Goal: Information Seeking & Learning: Compare options

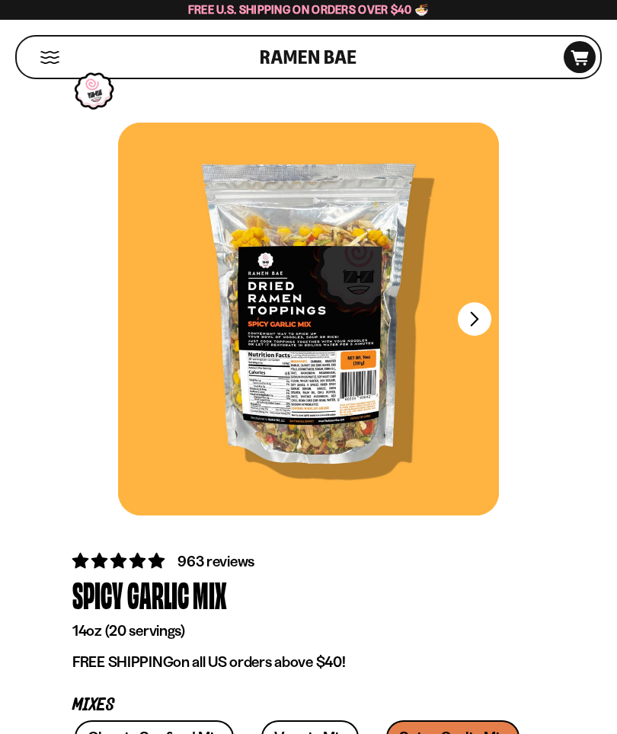
click at [471, 321] on button "FADCB6FD-DFAB-4417-9F21-029242090B77" at bounding box center [475, 319] width 34 height 34
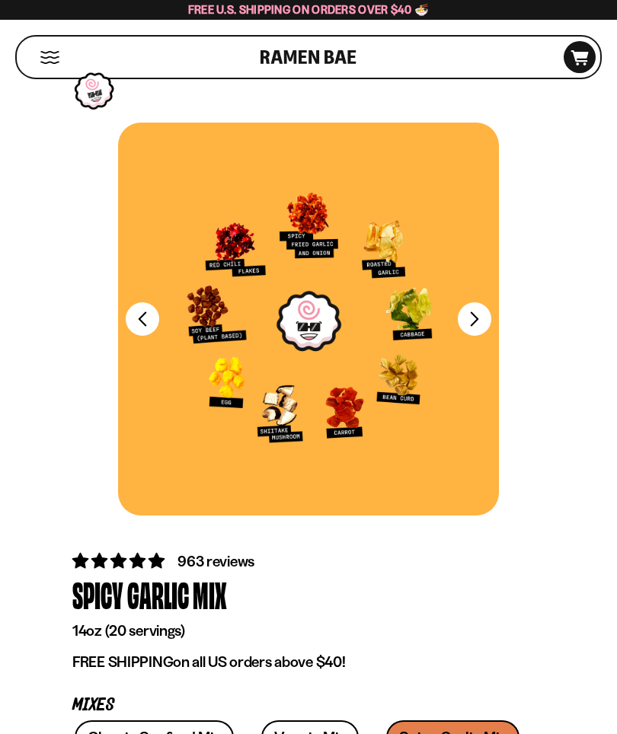
click at [484, 297] on div at bounding box center [308, 319] width 381 height 393
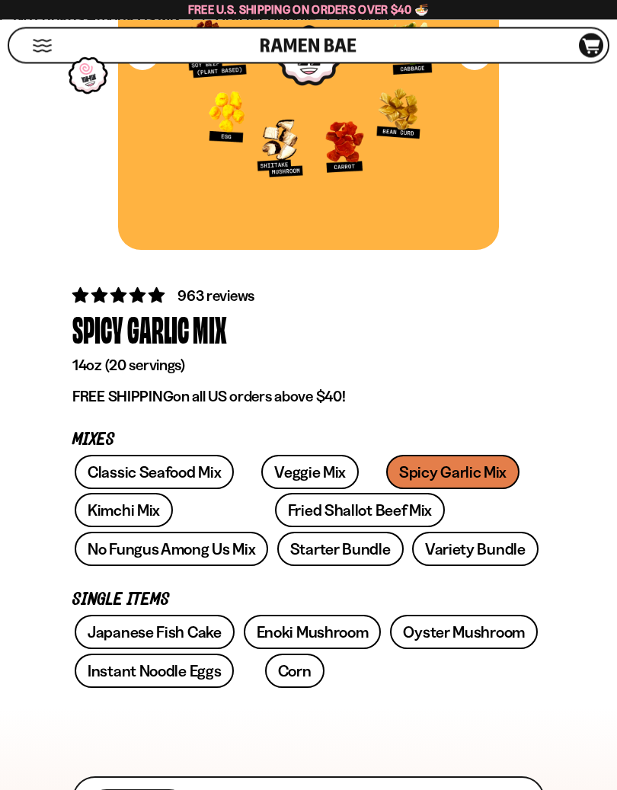
scroll to position [266, 0]
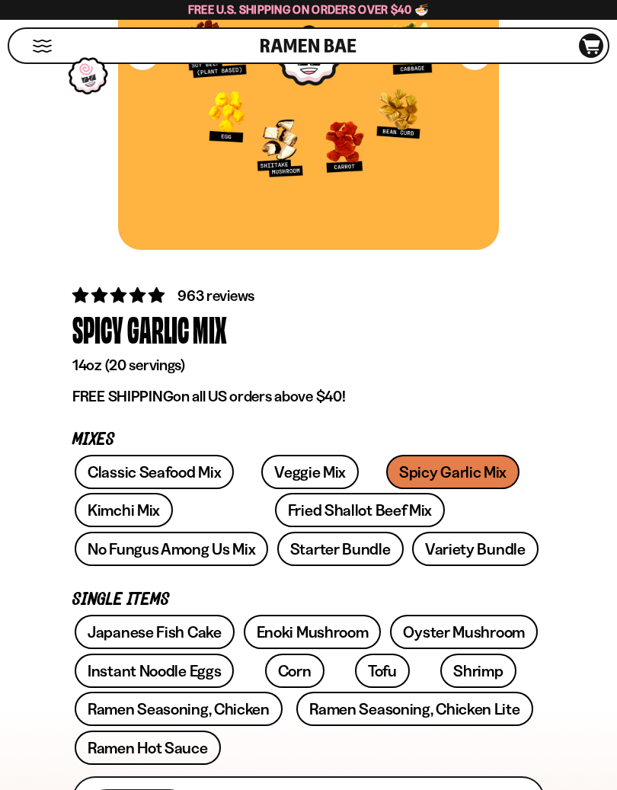
click at [129, 504] on link "Kimchi Mix" at bounding box center [124, 510] width 98 height 34
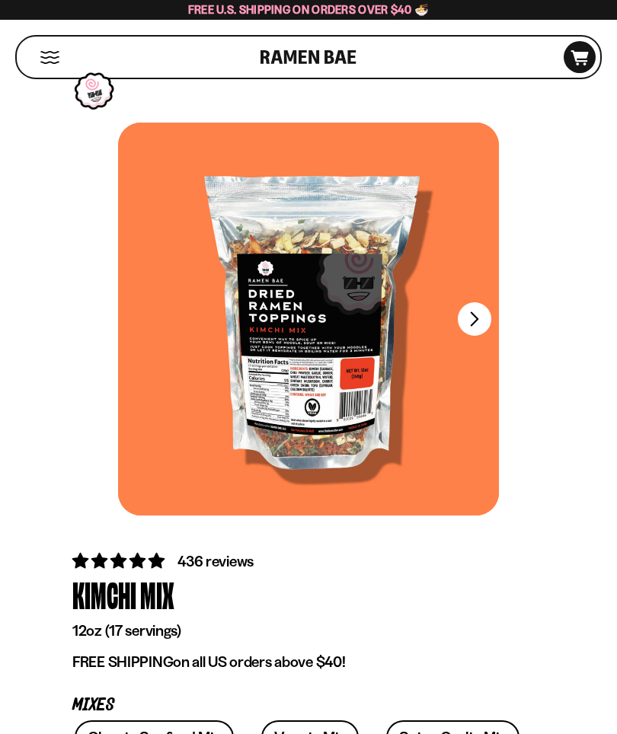
click at [470, 321] on button "FADCB6FD-DFAB-4417-9F21-029242090B77" at bounding box center [475, 319] width 34 height 34
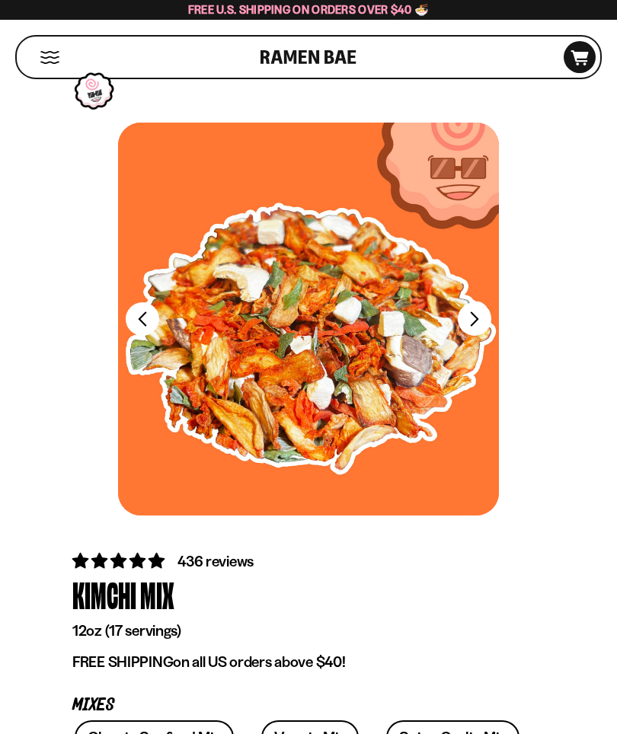
click at [483, 314] on button "FADCB6FD-DFAB-4417-9F21-029242090B77" at bounding box center [475, 319] width 34 height 34
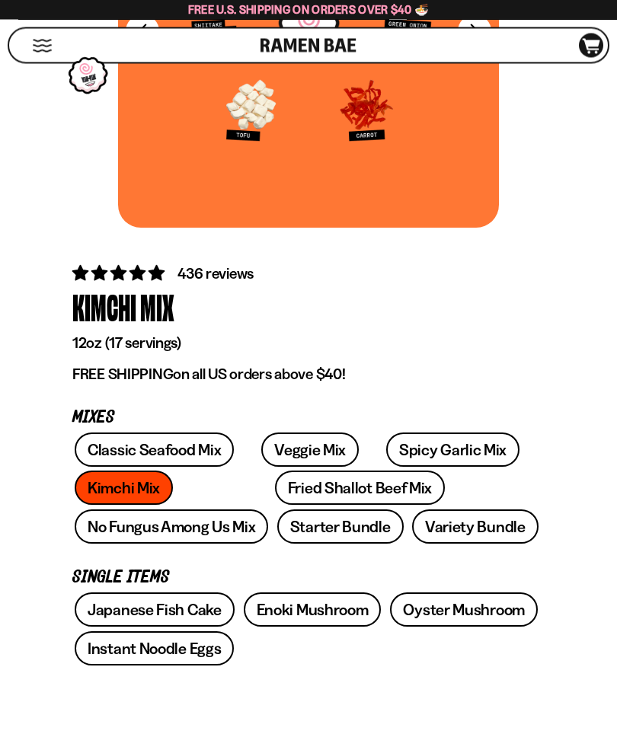
scroll to position [288, 0]
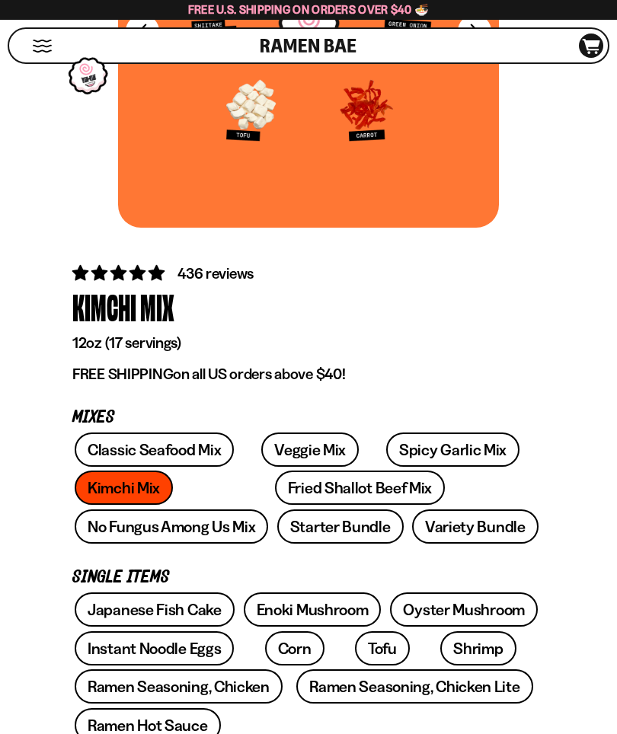
click at [275, 484] on link "Fried Shallot Beef Mix" at bounding box center [360, 488] width 170 height 34
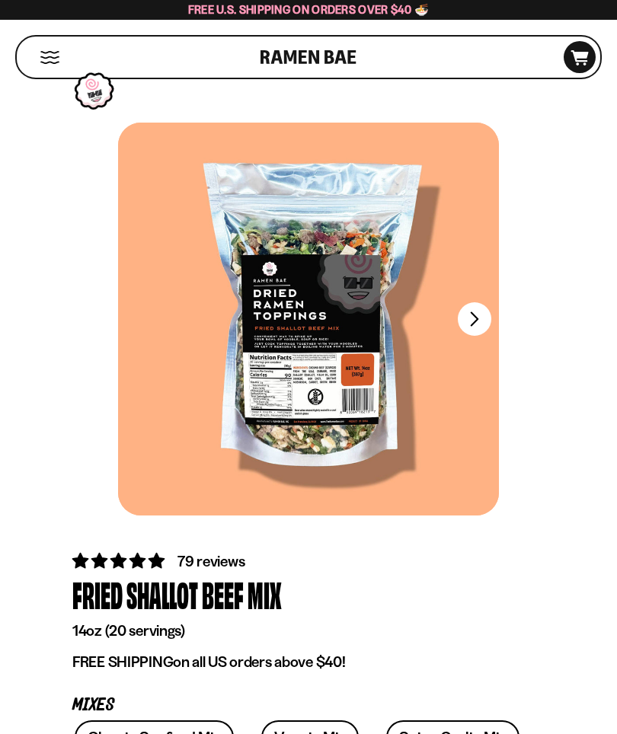
click at [467, 318] on button "FADCB6FD-DFAB-4417-9F21-029242090B77" at bounding box center [475, 319] width 34 height 34
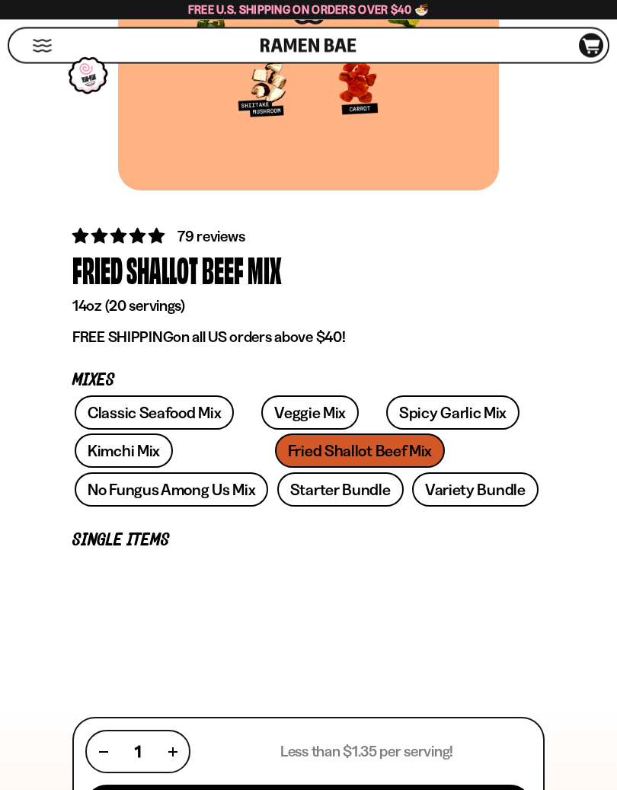
scroll to position [327, 0]
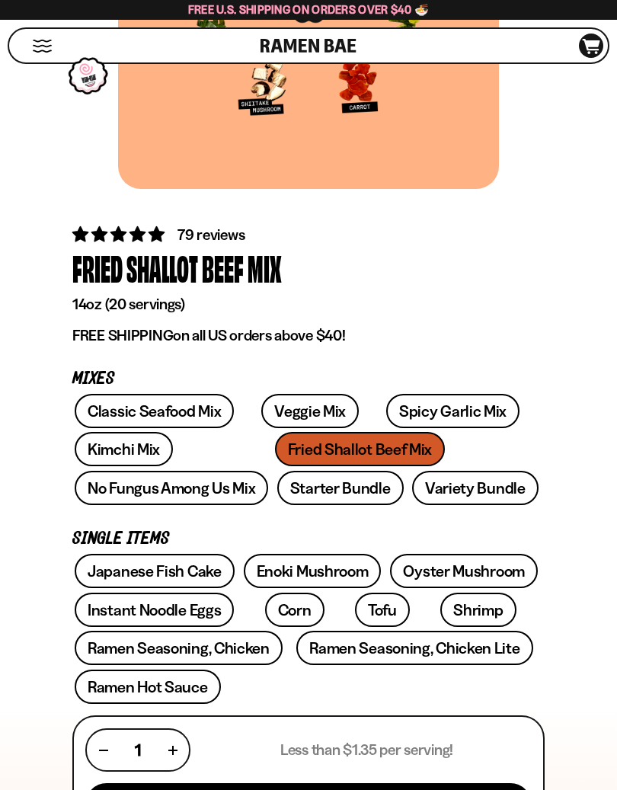
click at [268, 471] on link "No Fungus Among Us Mix" at bounding box center [171, 488] width 193 height 34
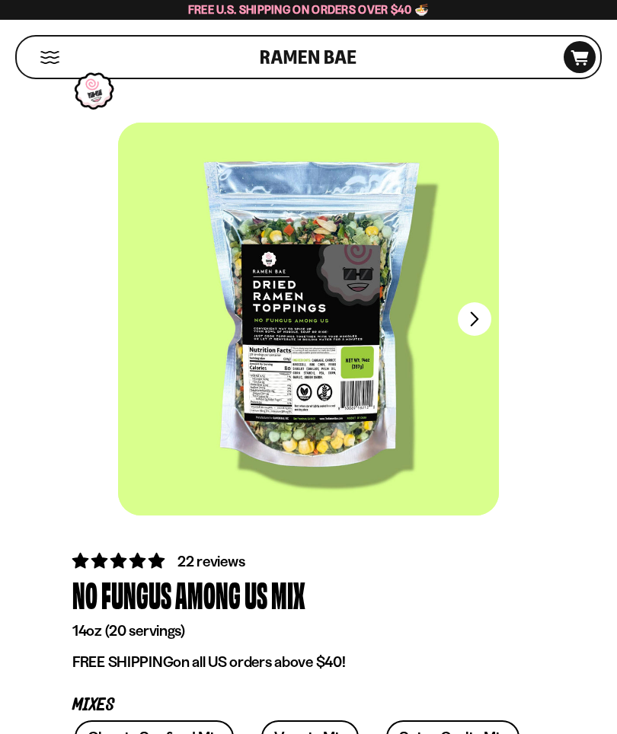
click at [471, 314] on button "FADCB6FD-DFAB-4417-9F21-029242090B77" at bounding box center [475, 319] width 34 height 34
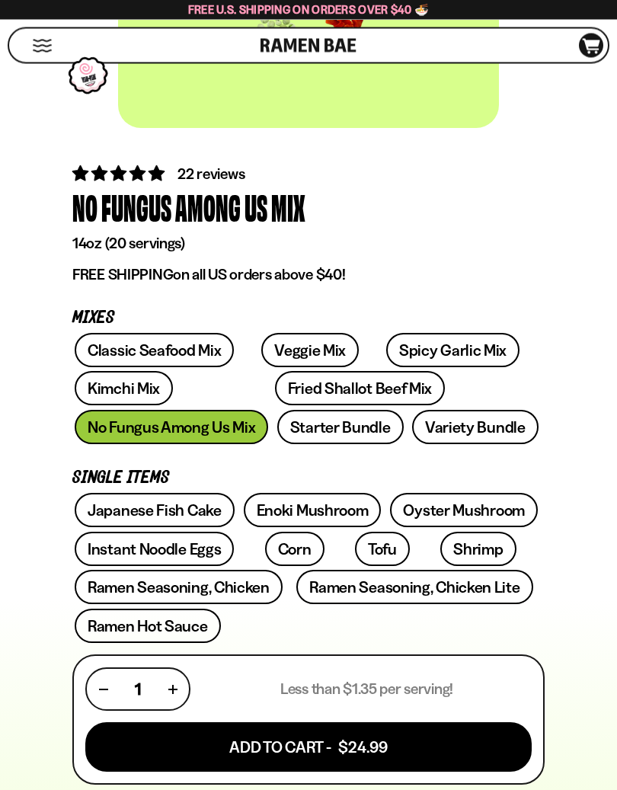
scroll to position [388, 0]
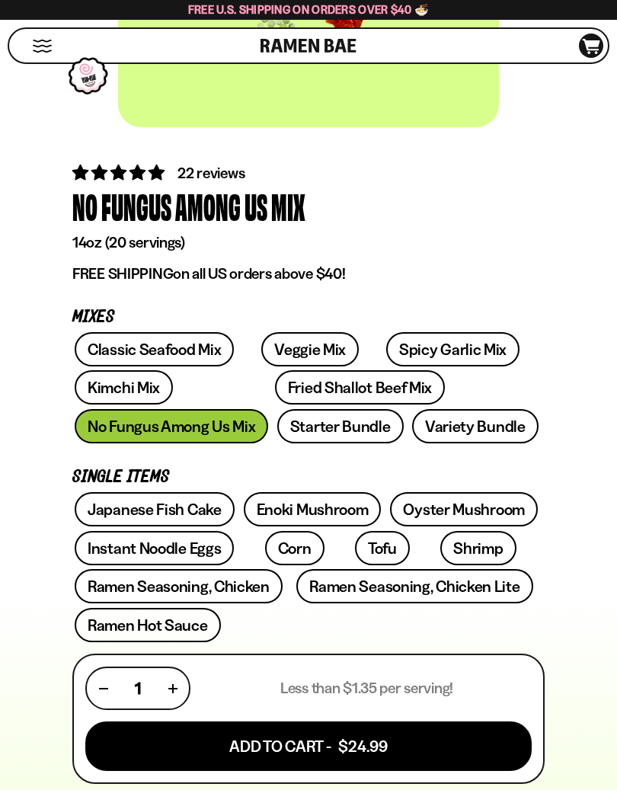
click at [157, 342] on link "Classic Seafood Mix" at bounding box center [154, 349] width 159 height 34
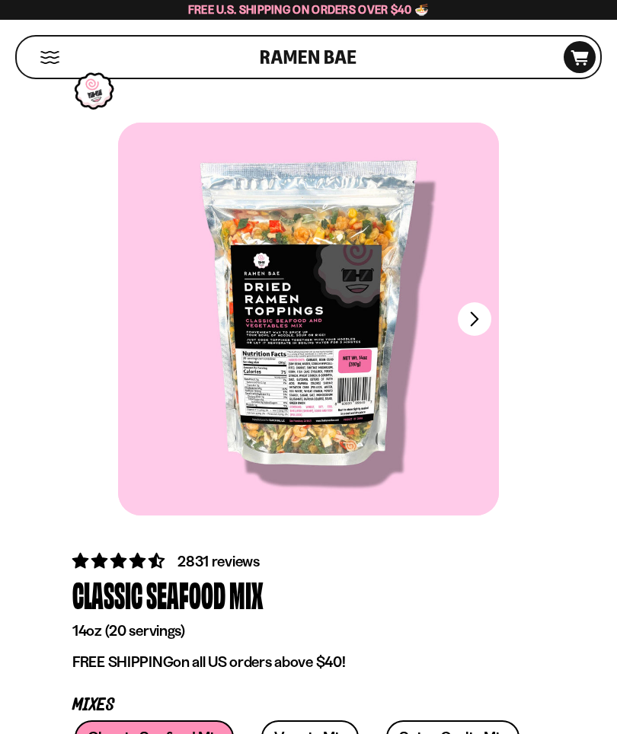
click at [464, 319] on button "FADCB6FD-DFAB-4417-9F21-029242090B77" at bounding box center [475, 319] width 34 height 34
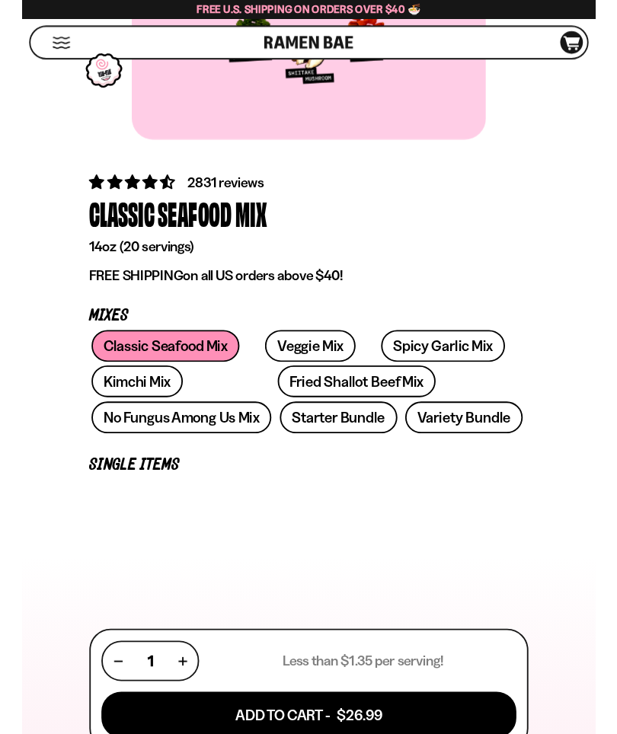
scroll to position [368, 0]
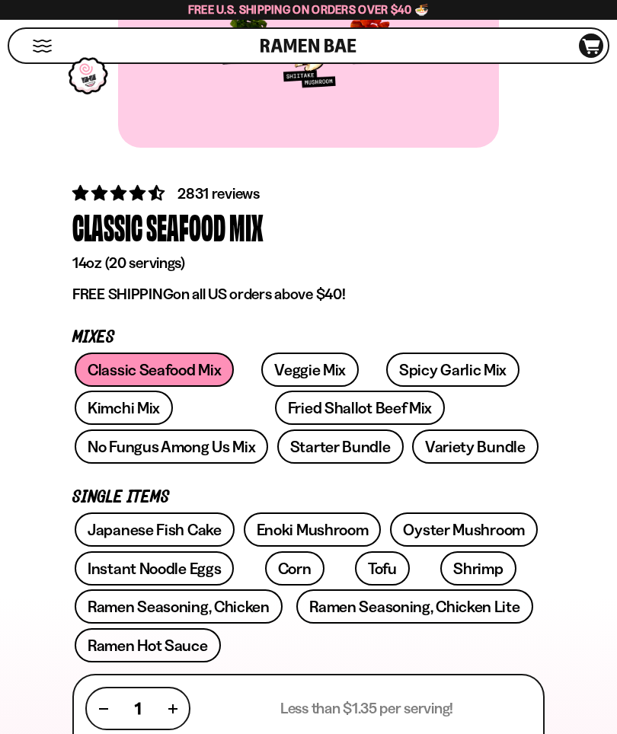
click at [183, 530] on link "Japanese Fish Cake" at bounding box center [155, 529] width 160 height 34
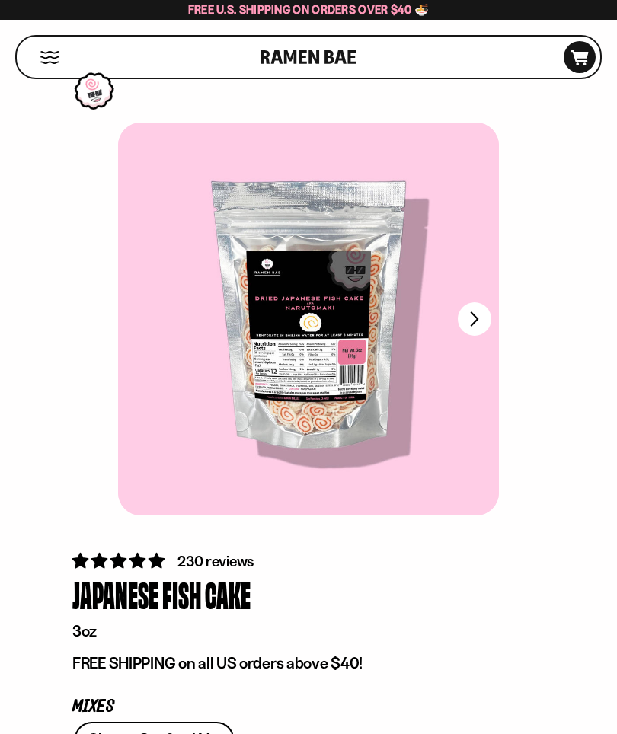
click at [465, 315] on button "Next" at bounding box center [475, 319] width 34 height 34
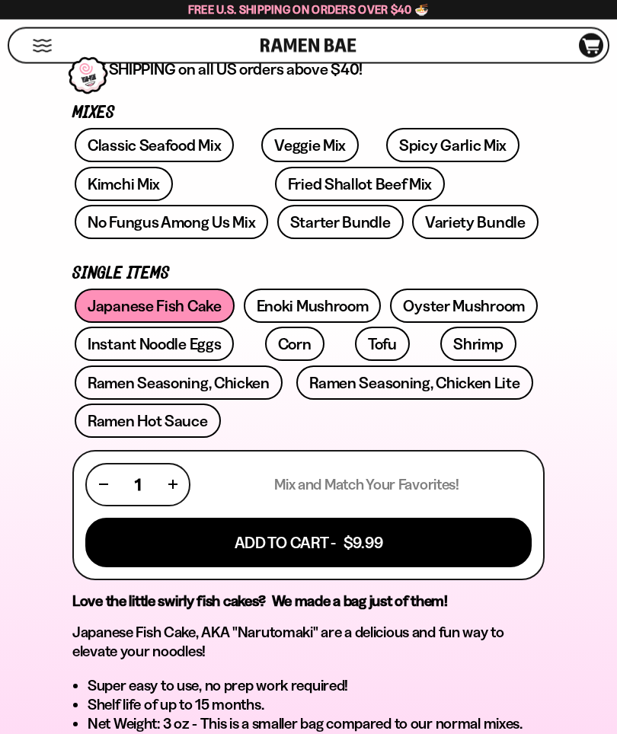
scroll to position [594, 0]
click at [168, 342] on link "Instant Noodle Eggs" at bounding box center [154, 344] width 159 height 34
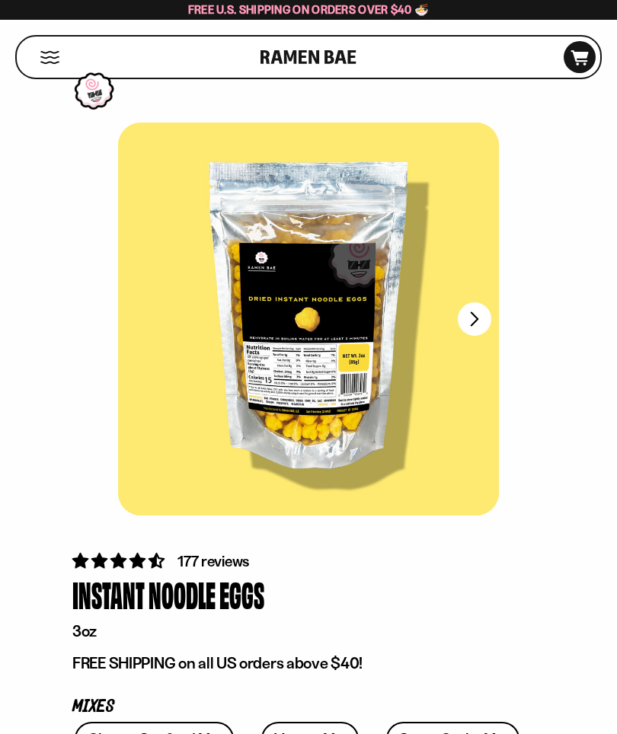
click at [479, 314] on button "FADCB6FD-DFAB-4417-9F21-029242090B77" at bounding box center [475, 319] width 34 height 34
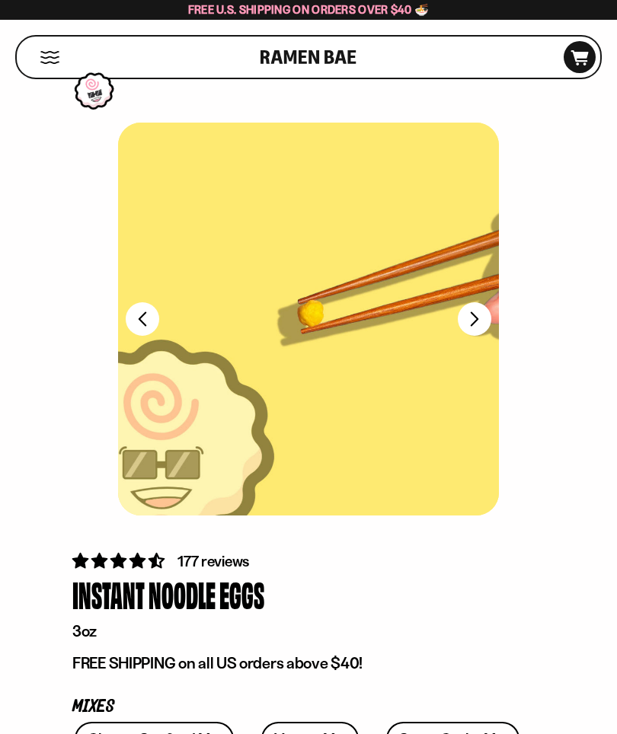
click at [477, 322] on button "FADCB6FD-DFAB-4417-9F21-029242090B77" at bounding box center [475, 319] width 34 height 34
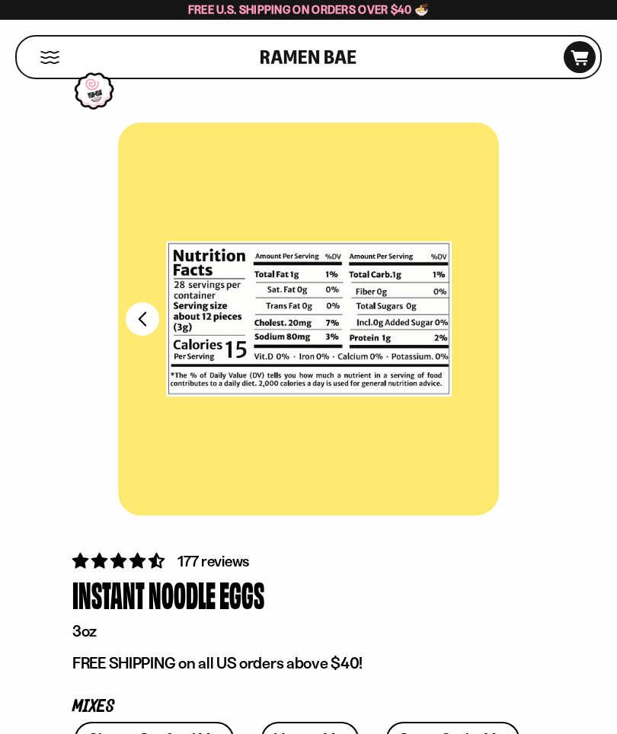
click at [476, 299] on div at bounding box center [308, 319] width 381 height 393
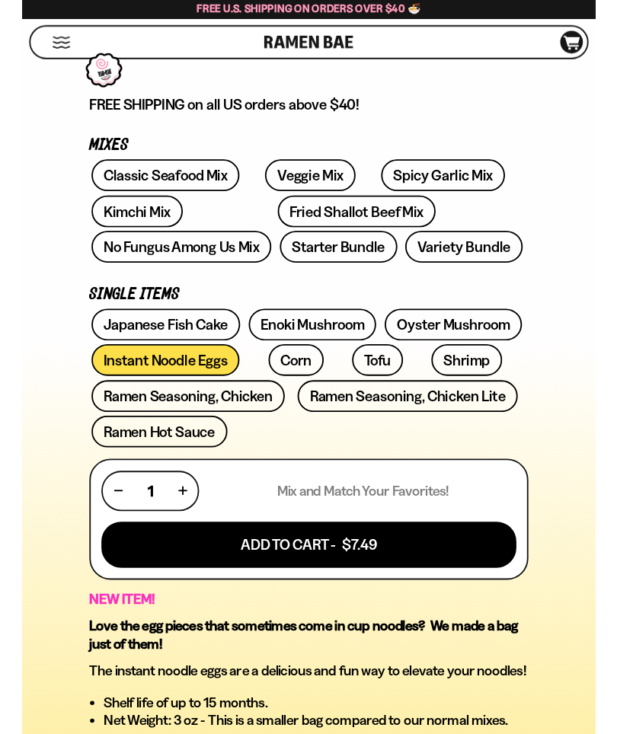
scroll to position [550, 0]
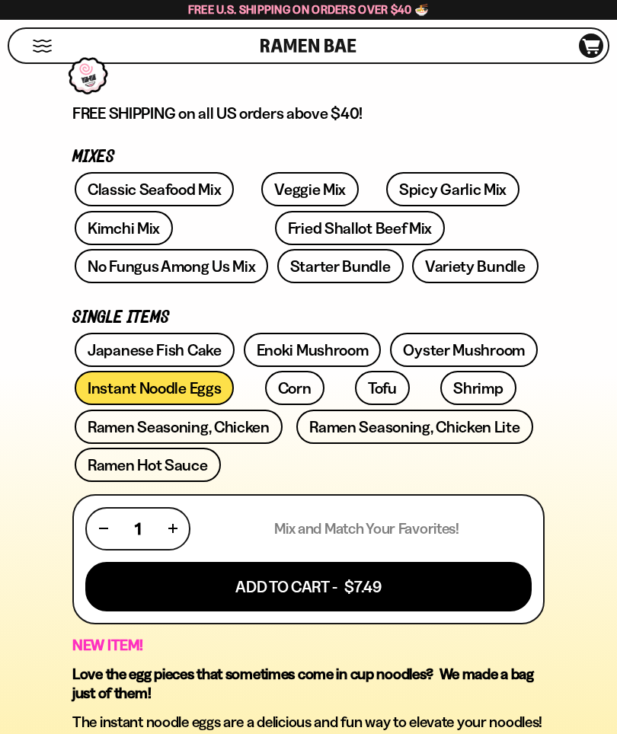
click at [149, 468] on link "Ramen Hot Sauce" at bounding box center [148, 465] width 146 height 34
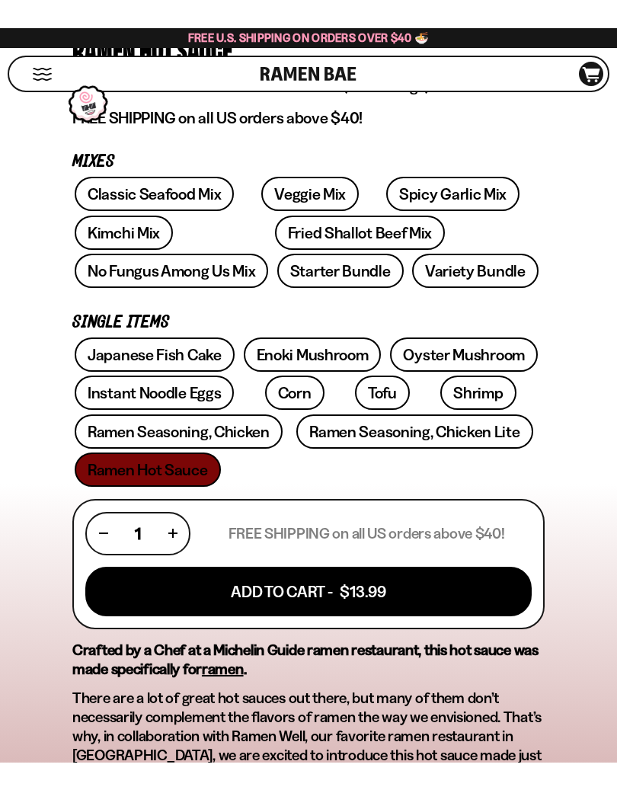
scroll to position [575, 0]
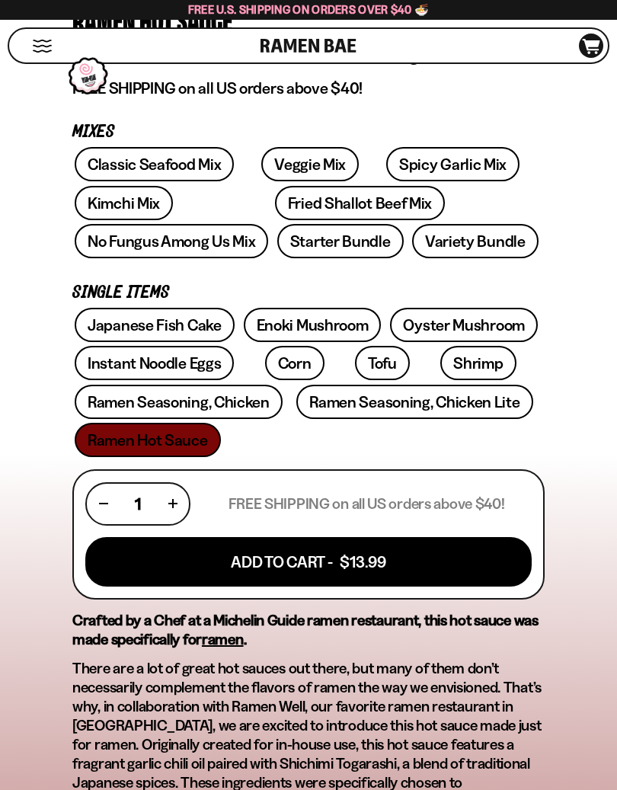
click at [440, 360] on link "Shrimp" at bounding box center [477, 363] width 75 height 34
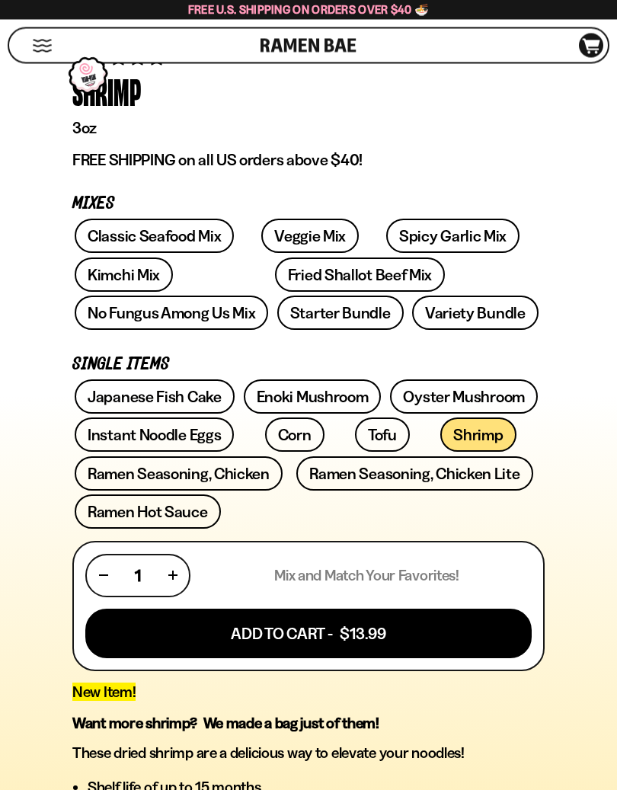
scroll to position [504, 0]
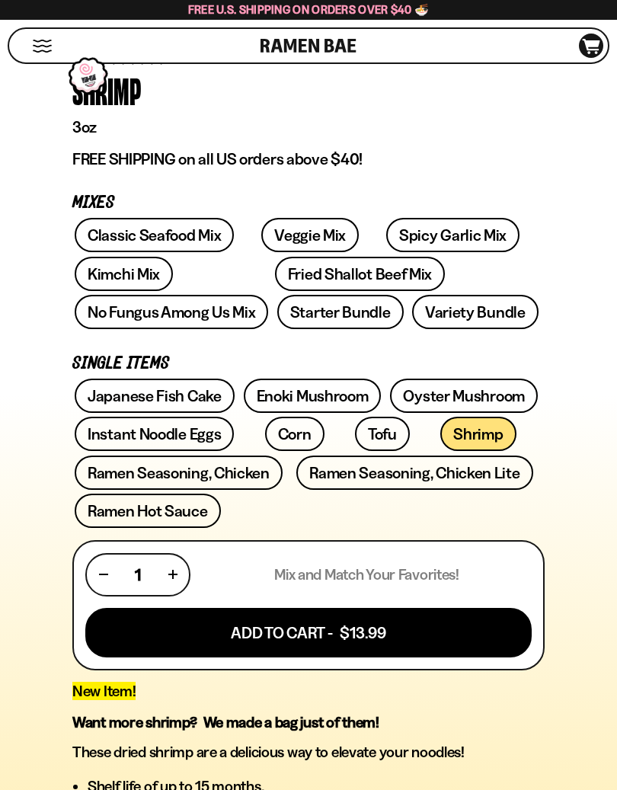
click at [412, 312] on link "Variety Bundle" at bounding box center [475, 312] width 126 height 34
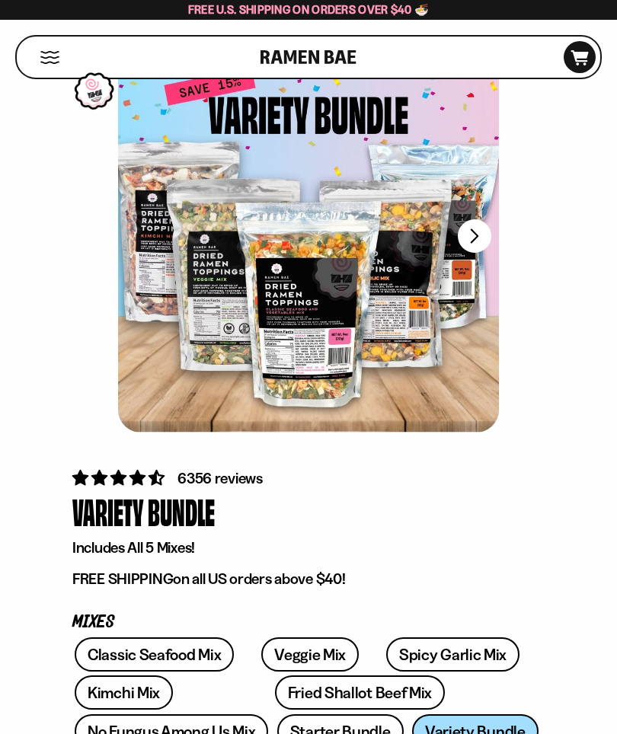
scroll to position [82, 0]
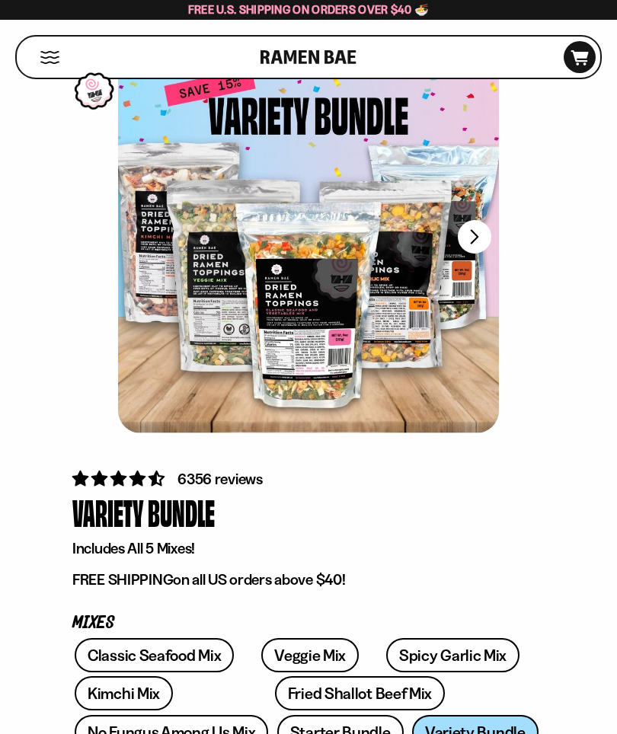
click at [472, 231] on button "FADCB6FD-DFAB-4417-9F21-029242090B77" at bounding box center [475, 237] width 34 height 34
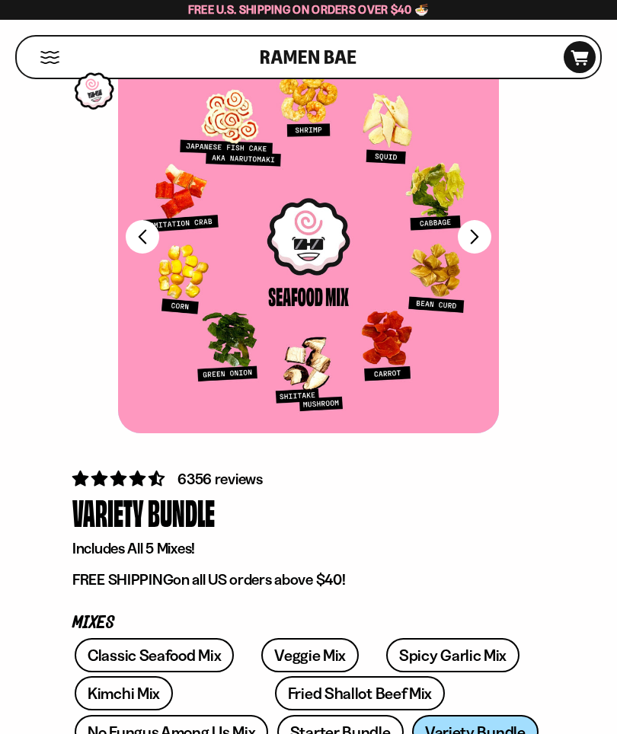
click at [472, 234] on button "FADCB6FD-DFAB-4417-9F21-029242090B77" at bounding box center [475, 237] width 34 height 34
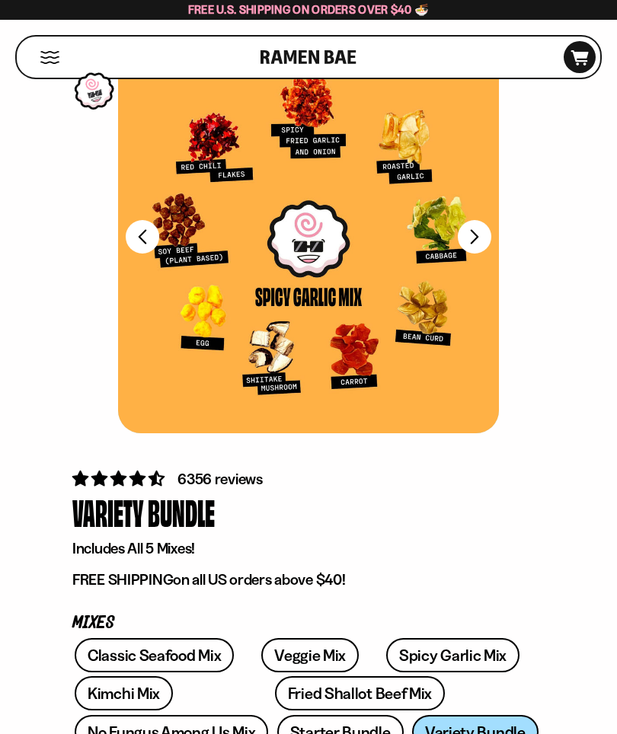
click at [474, 231] on button "FADCB6FD-DFAB-4417-9F21-029242090B77" at bounding box center [475, 237] width 34 height 34
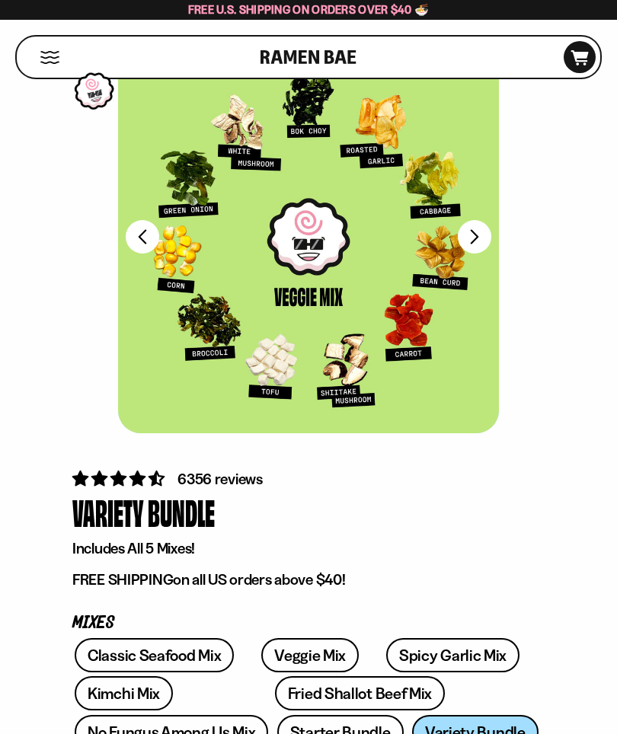
click at [129, 238] on button "FADCB6FD-DFAB-4417-9F21-029242090B77" at bounding box center [143, 237] width 34 height 34
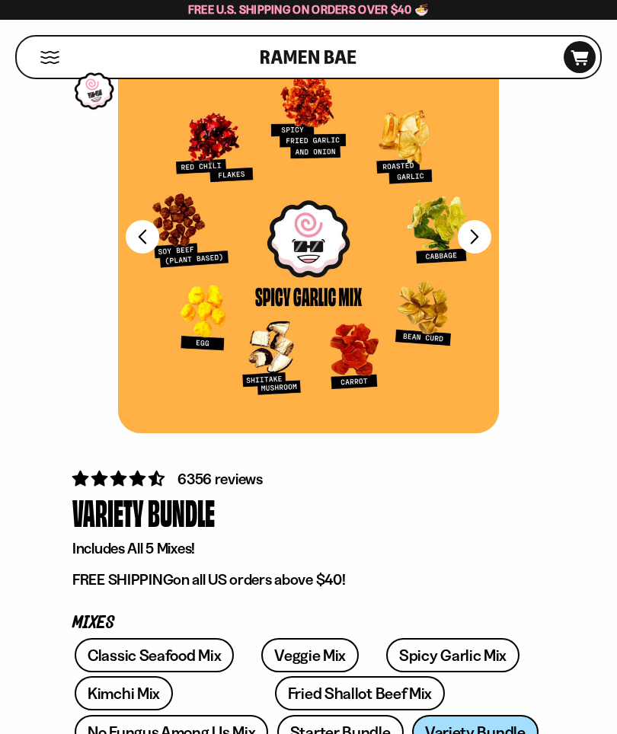
click at [153, 243] on button "FADCB6FD-DFAB-4417-9F21-029242090B77" at bounding box center [143, 237] width 34 height 34
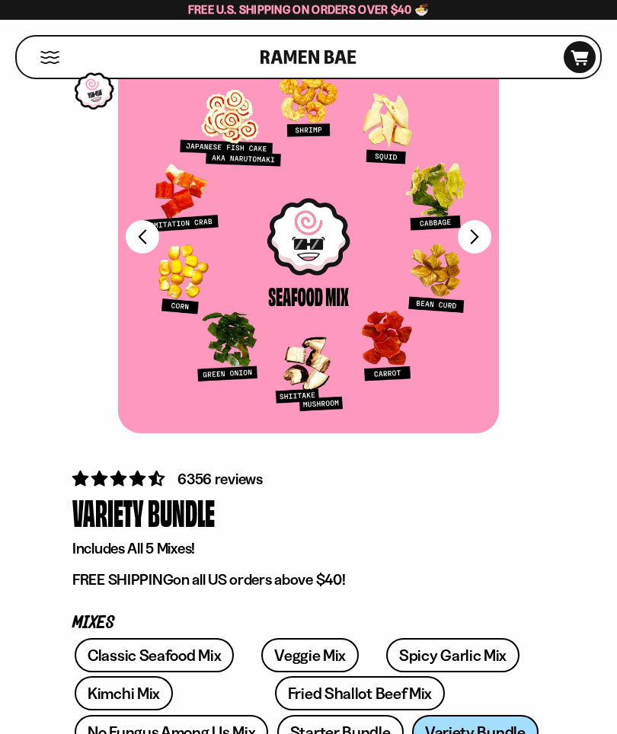
click at [479, 231] on button "FADCB6FD-DFAB-4417-9F21-029242090B77" at bounding box center [475, 237] width 34 height 34
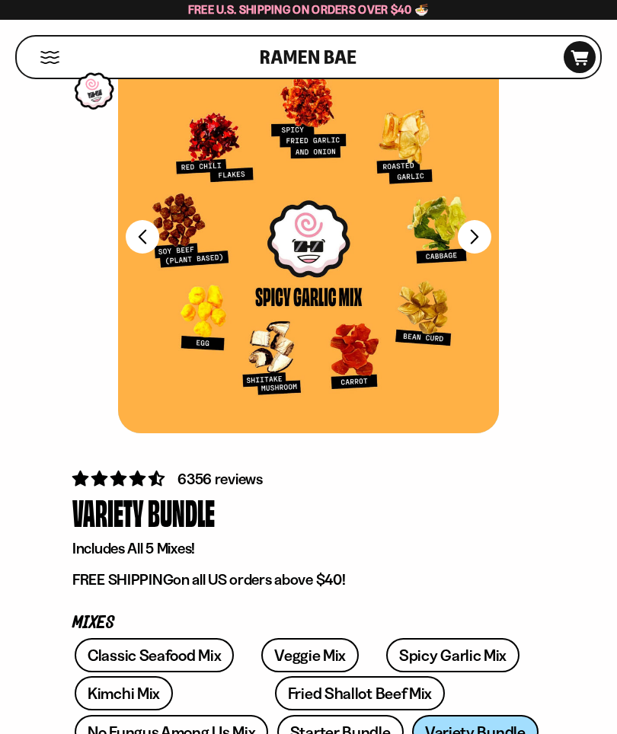
click at [473, 235] on button "FADCB6FD-DFAB-4417-9F21-029242090B77" at bounding box center [475, 237] width 34 height 34
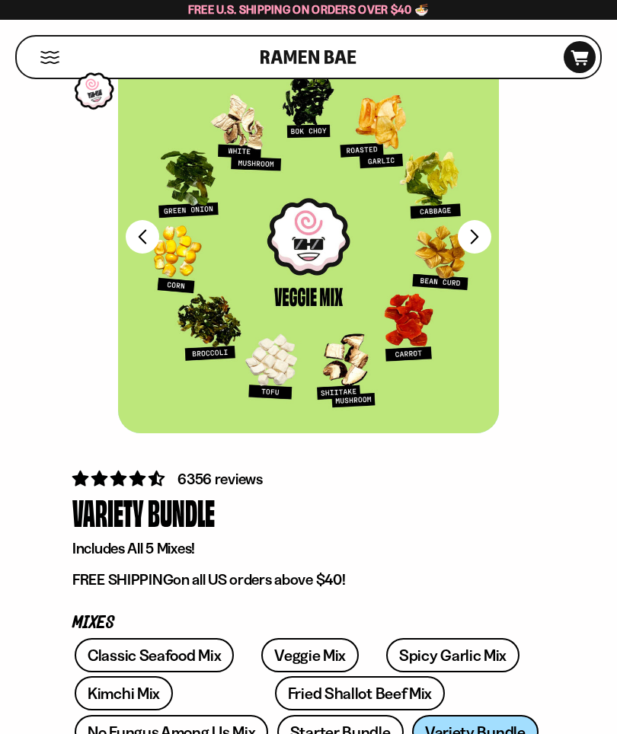
click at [492, 230] on div at bounding box center [308, 236] width 381 height 393
click at [477, 236] on button "FADCB6FD-DFAB-4417-9F21-029242090B77" at bounding box center [475, 237] width 34 height 34
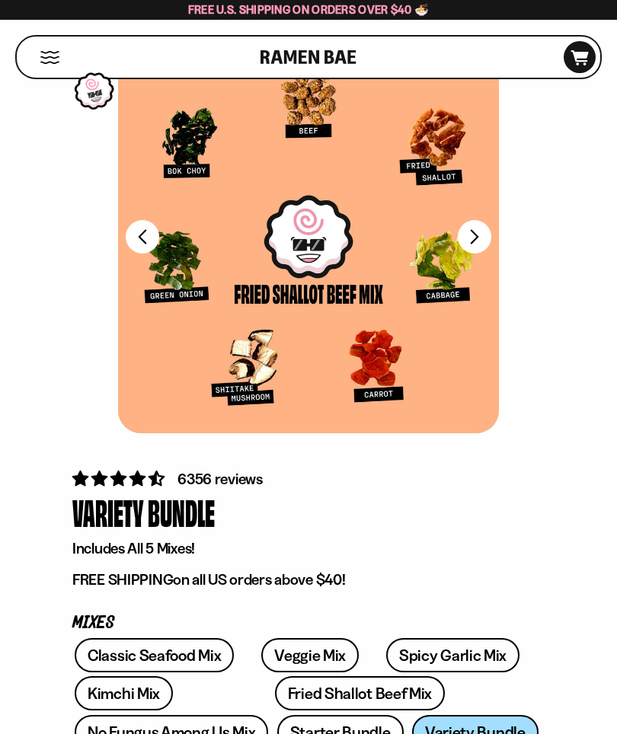
click at [467, 238] on button "FADCB6FD-DFAB-4417-9F21-029242090B77" at bounding box center [475, 237] width 34 height 34
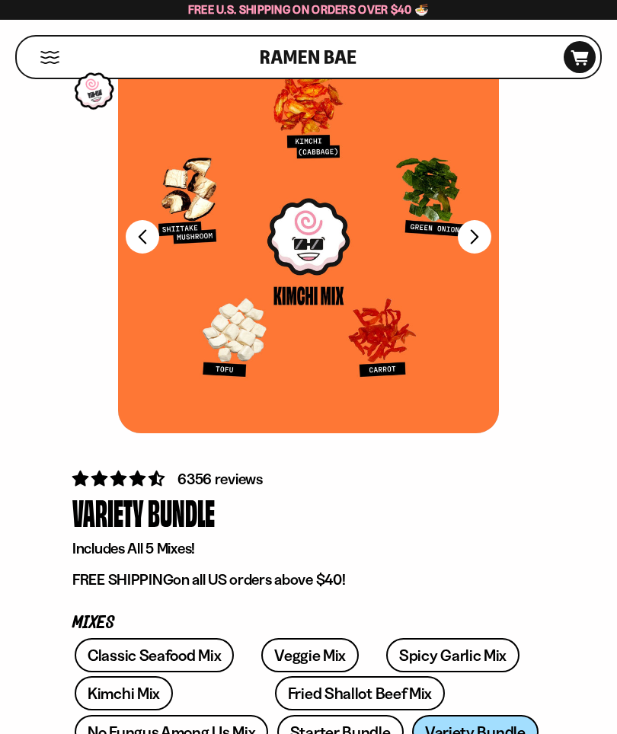
click at [462, 244] on button "FADCB6FD-DFAB-4417-9F21-029242090B77" at bounding box center [475, 237] width 34 height 34
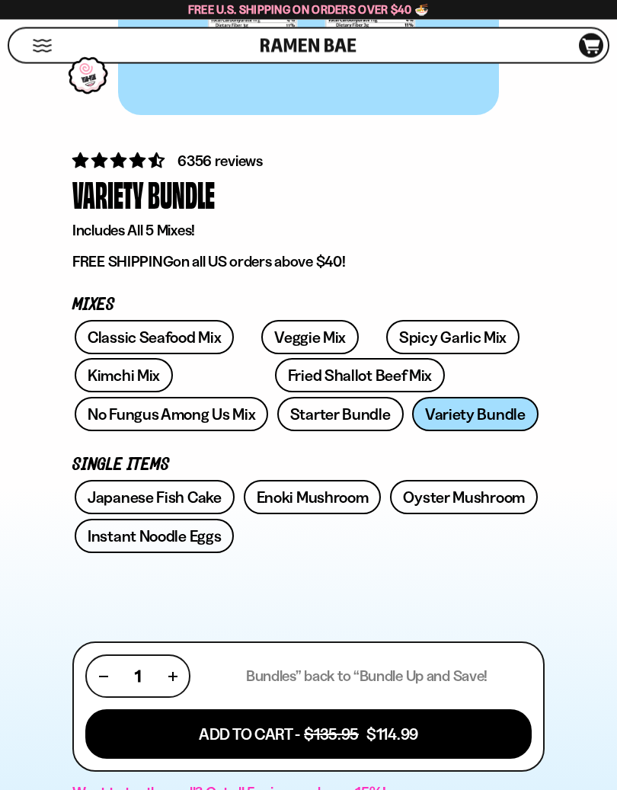
scroll to position [401, 0]
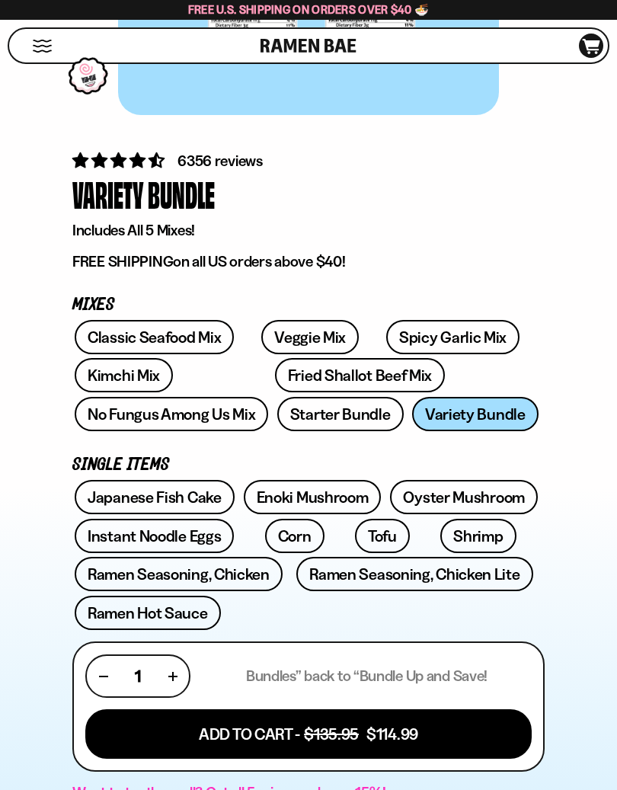
click at [277, 403] on link "Starter Bundle" at bounding box center [340, 414] width 126 height 34
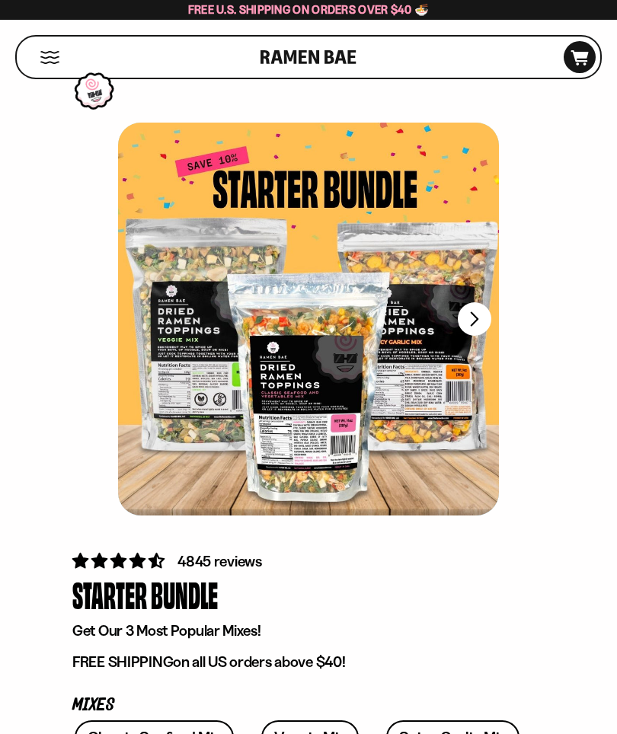
click at [467, 318] on button "FADCB6FD-DFAB-4417-9F21-029242090B77" at bounding box center [475, 319] width 34 height 34
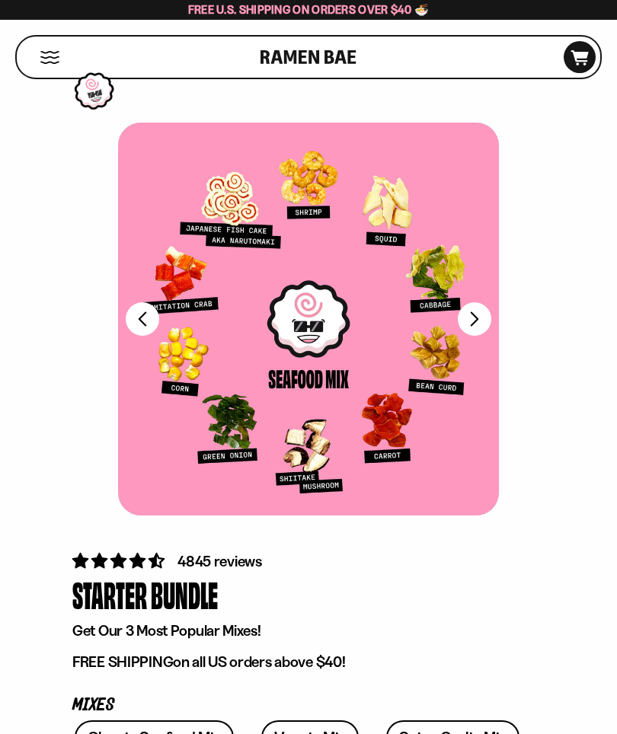
click at [474, 316] on button "FADCB6FD-DFAB-4417-9F21-029242090B77" at bounding box center [475, 319] width 34 height 34
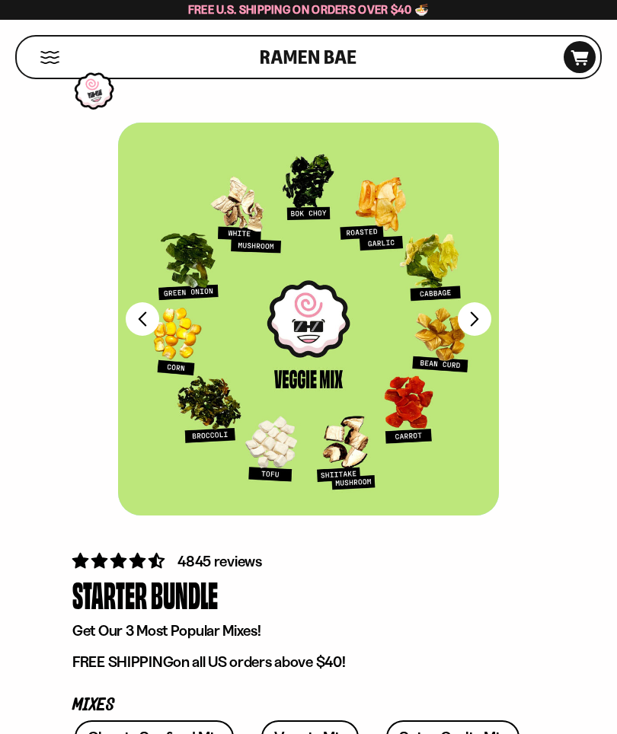
click at [470, 319] on button "FADCB6FD-DFAB-4417-9F21-029242090B77" at bounding box center [475, 319] width 34 height 34
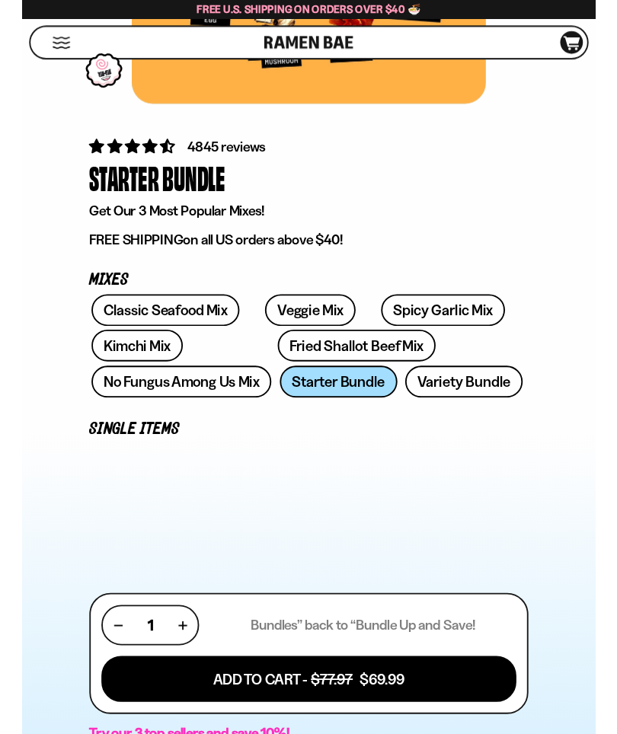
scroll to position [401, 0]
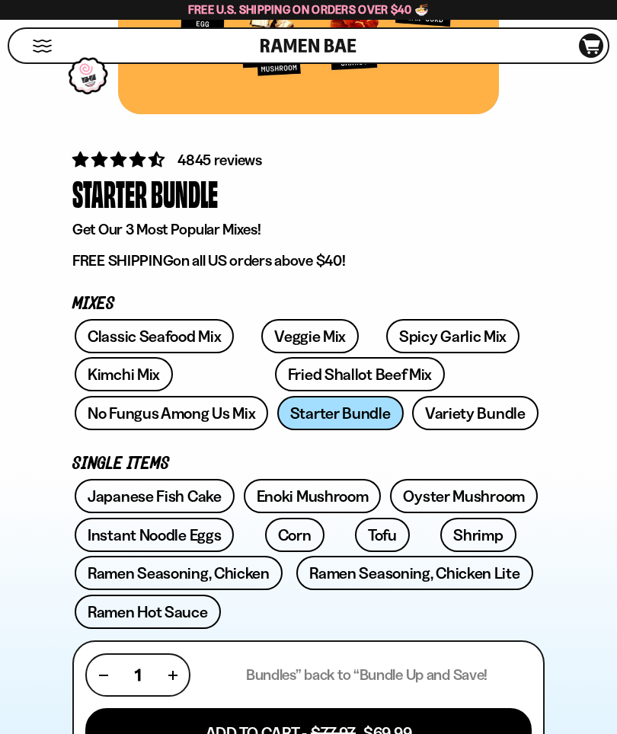
click at [282, 327] on link "Veggie Mix" at bounding box center [309, 336] width 97 height 34
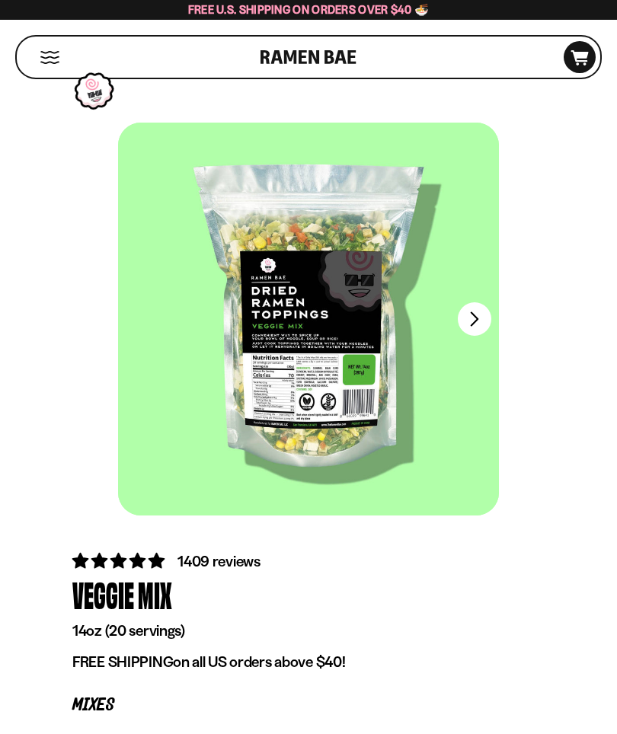
click at [466, 314] on button "Next" at bounding box center [475, 319] width 34 height 34
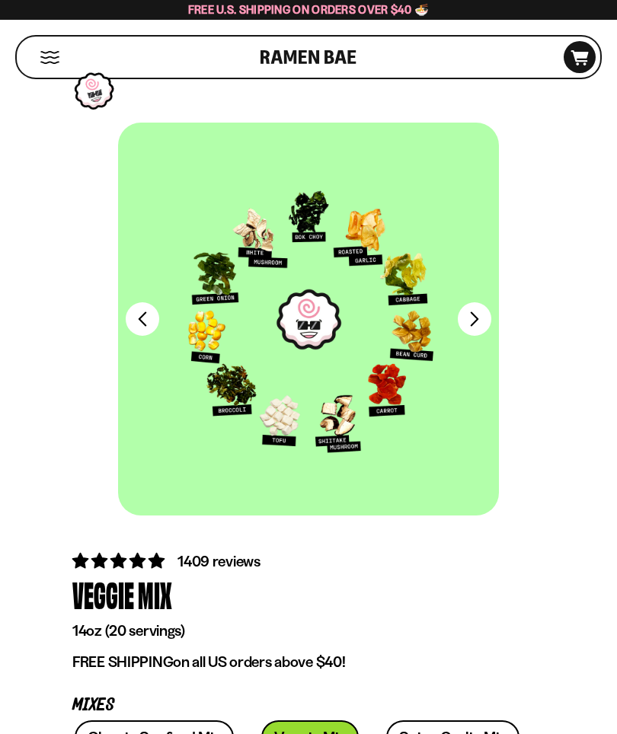
click at [471, 321] on button "FADCB6FD-DFAB-4417-9F21-029242090B77" at bounding box center [475, 319] width 34 height 34
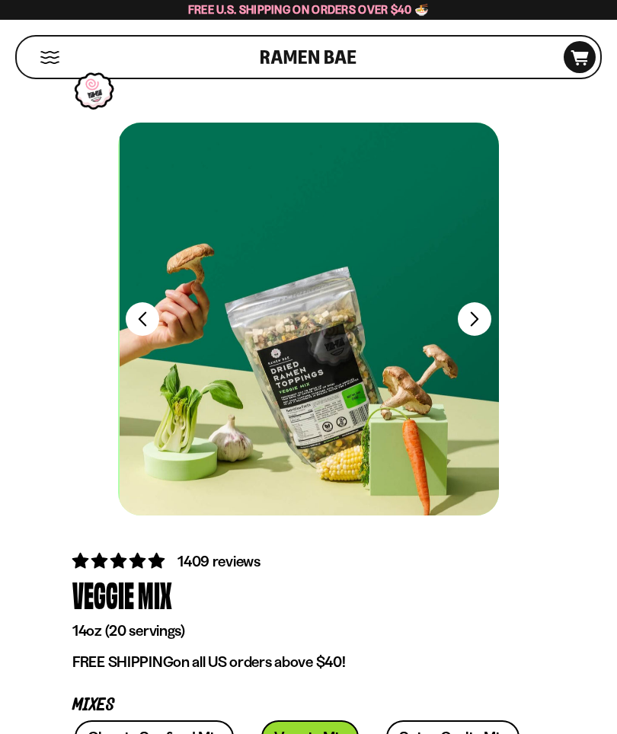
click at [471, 318] on button "FADCB6FD-DFAB-4417-9F21-029242090B77" at bounding box center [475, 319] width 34 height 34
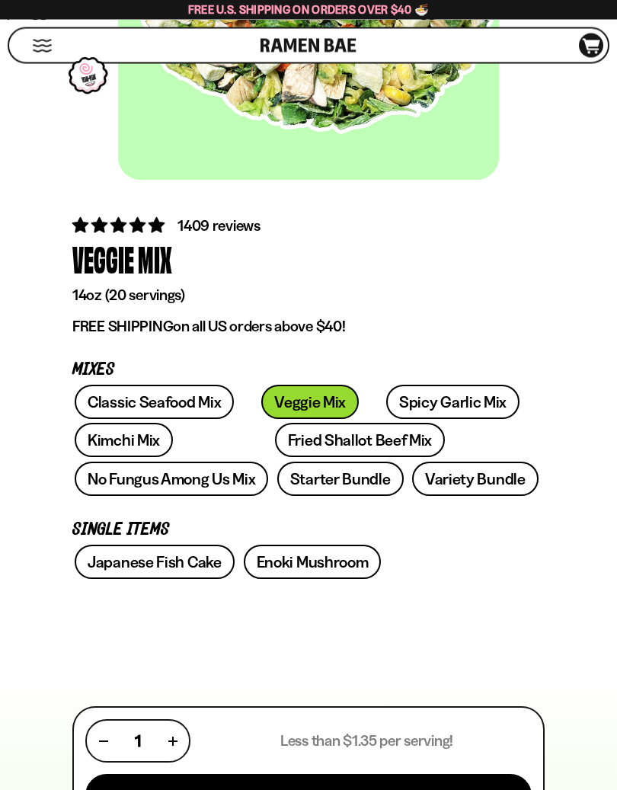
scroll to position [336, 0]
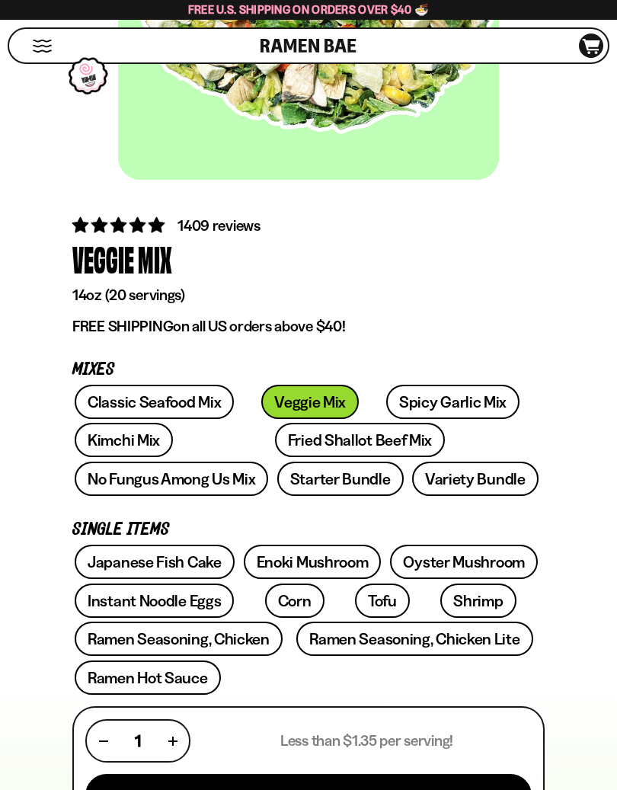
click at [268, 461] on link "No Fungus Among Us Mix" at bounding box center [171, 478] width 193 height 34
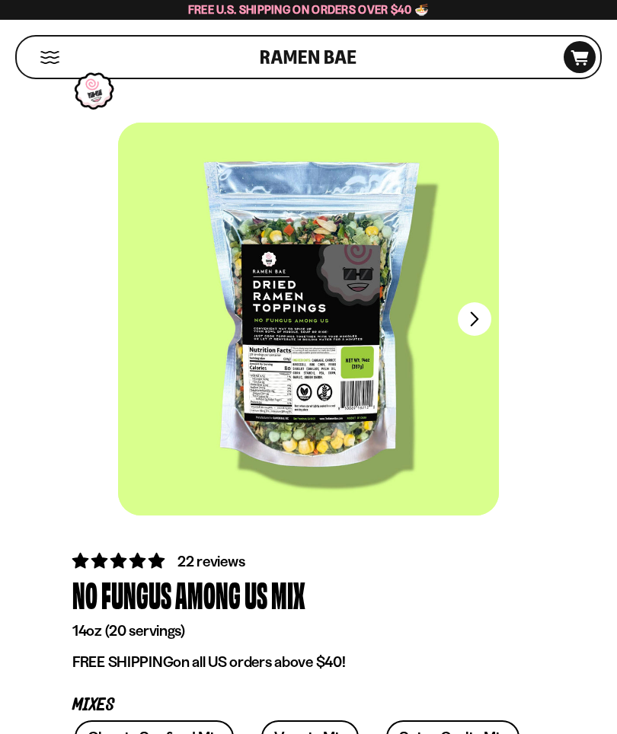
click at [464, 318] on button "FADCB6FD-DFAB-4417-9F21-029242090B77" at bounding box center [475, 319] width 34 height 34
